Goal: Information Seeking & Learning: Learn about a topic

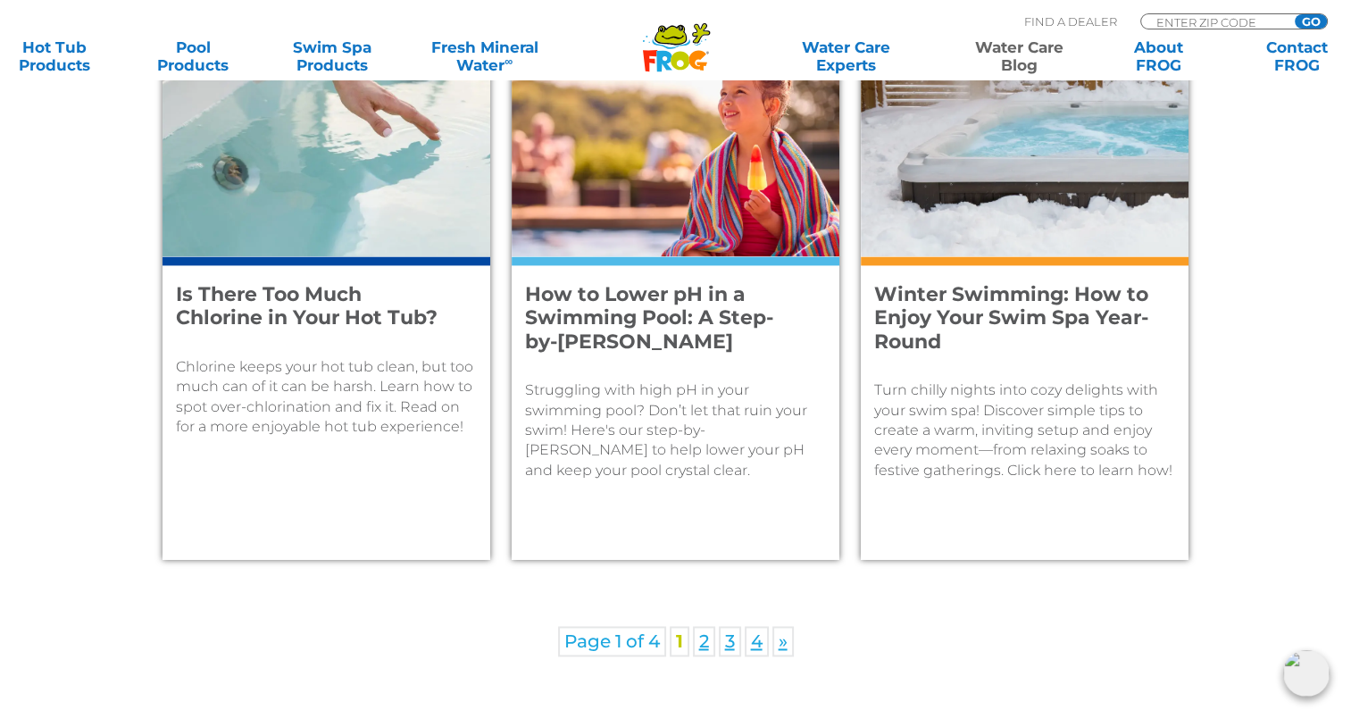
scroll to position [2590, 0]
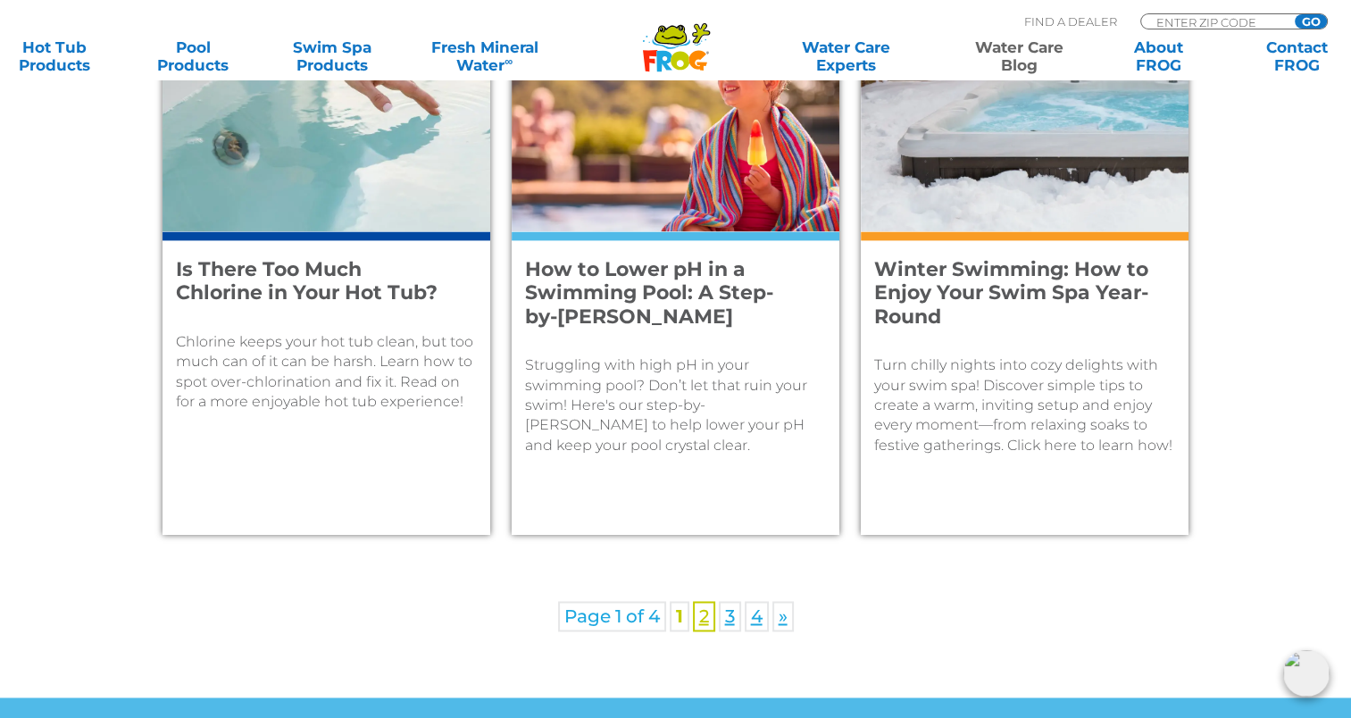
click at [705, 605] on link "2" at bounding box center [704, 616] width 22 height 30
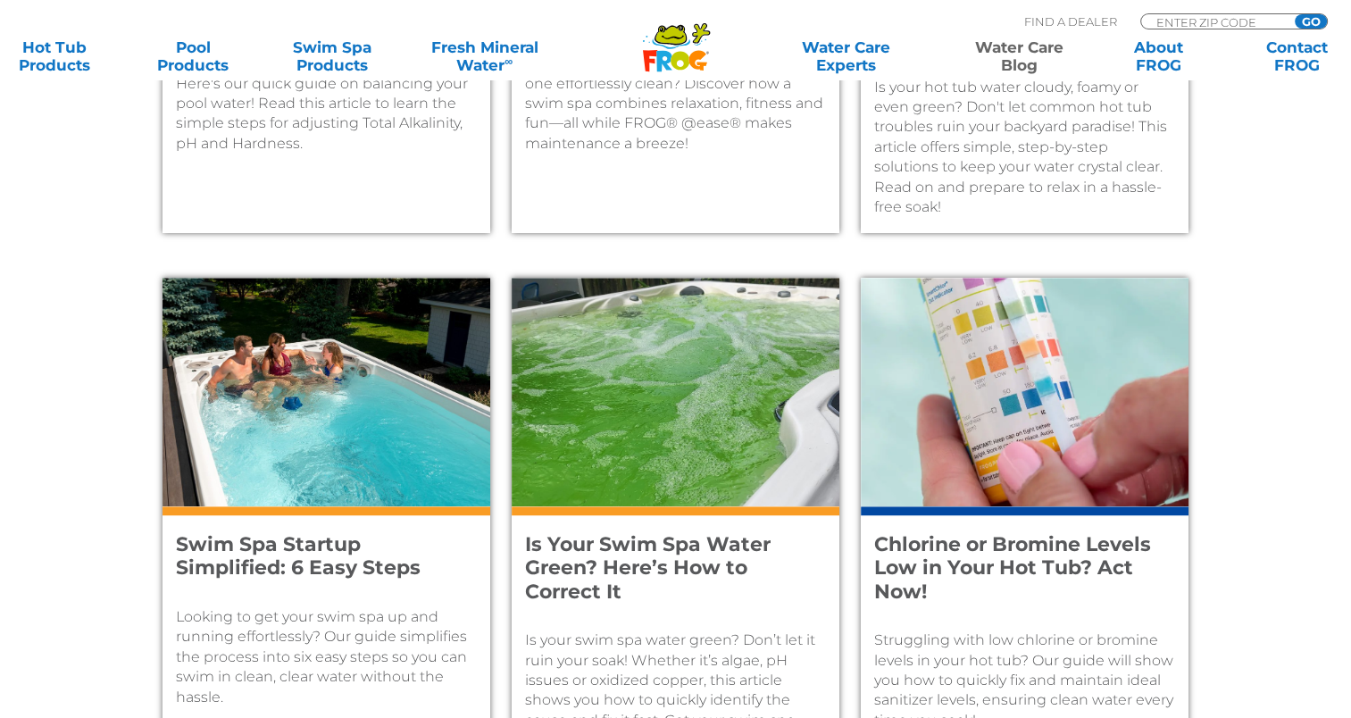
scroll to position [1181, 0]
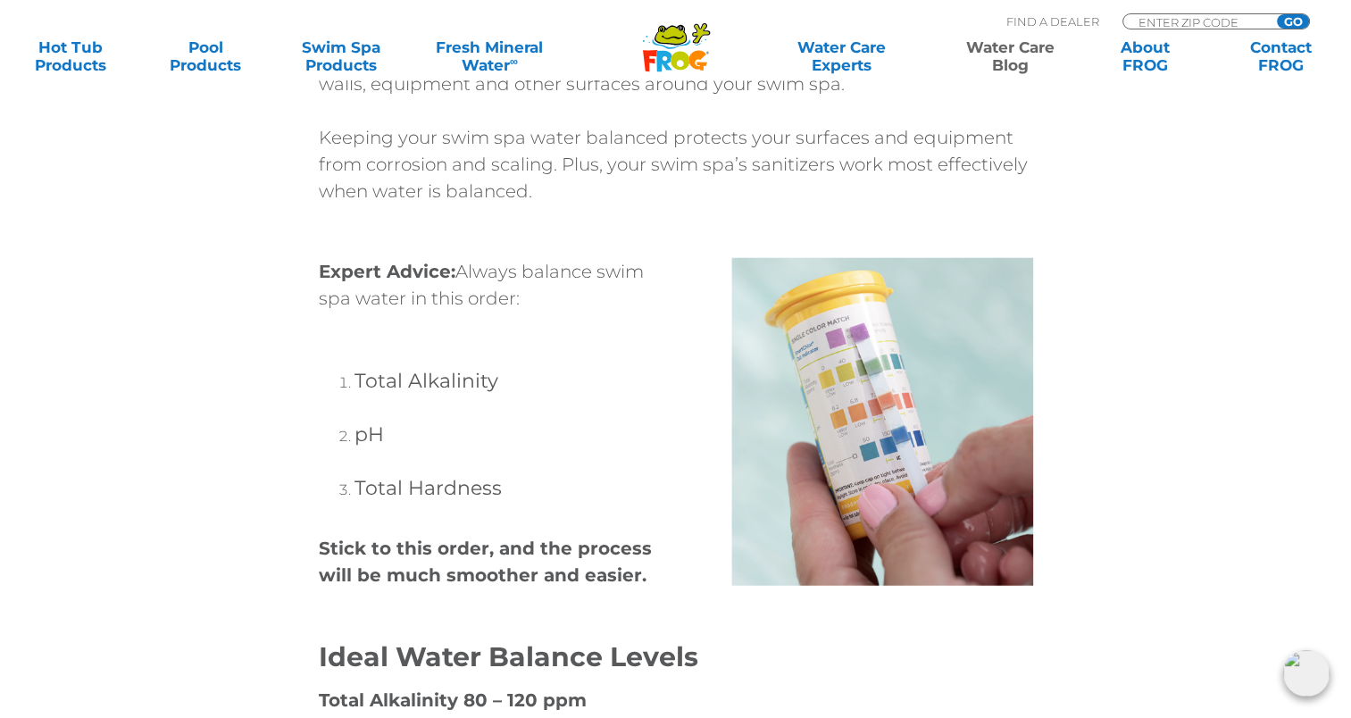
scroll to position [4554, 0]
